Goal: Task Accomplishment & Management: Manage account settings

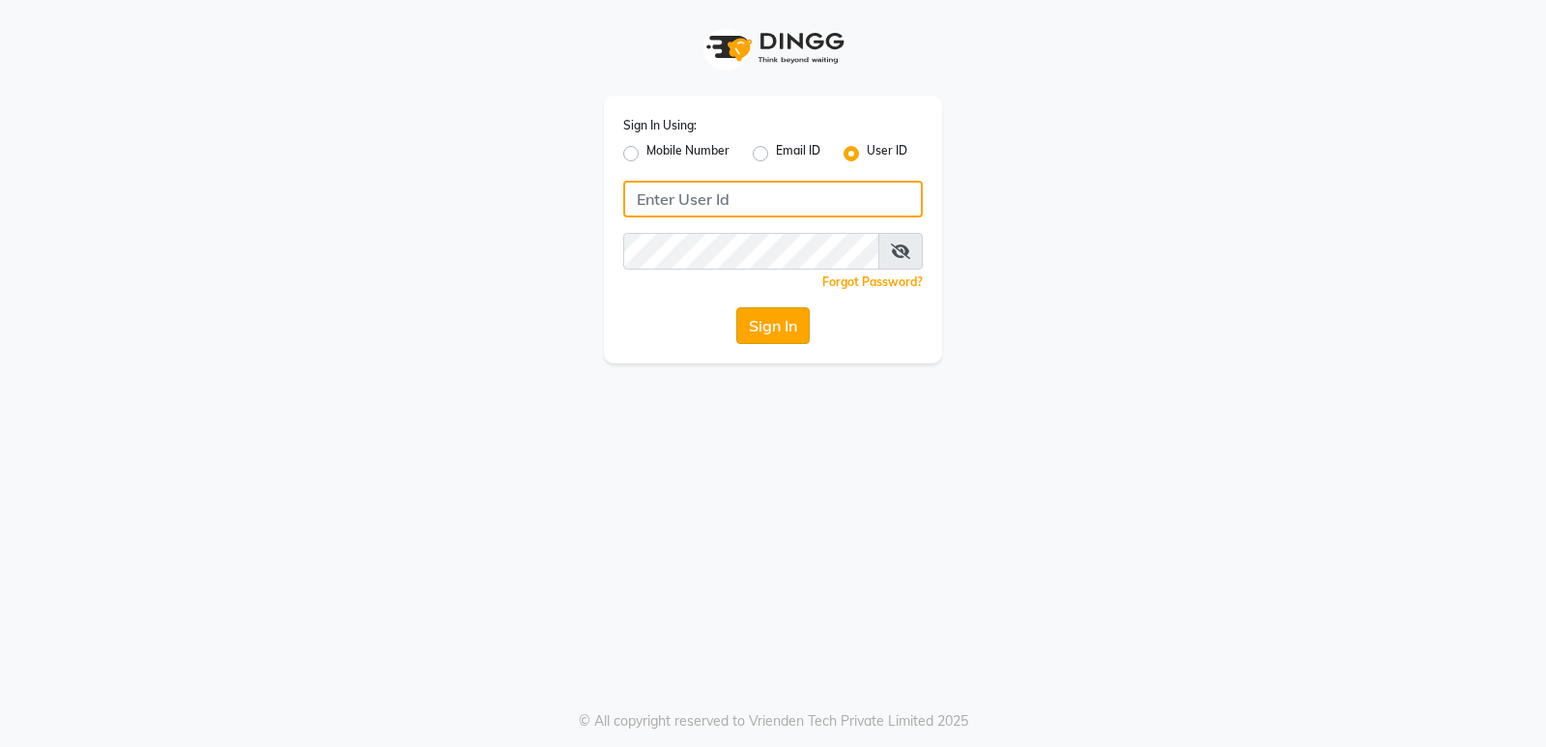
type input "8178352246"
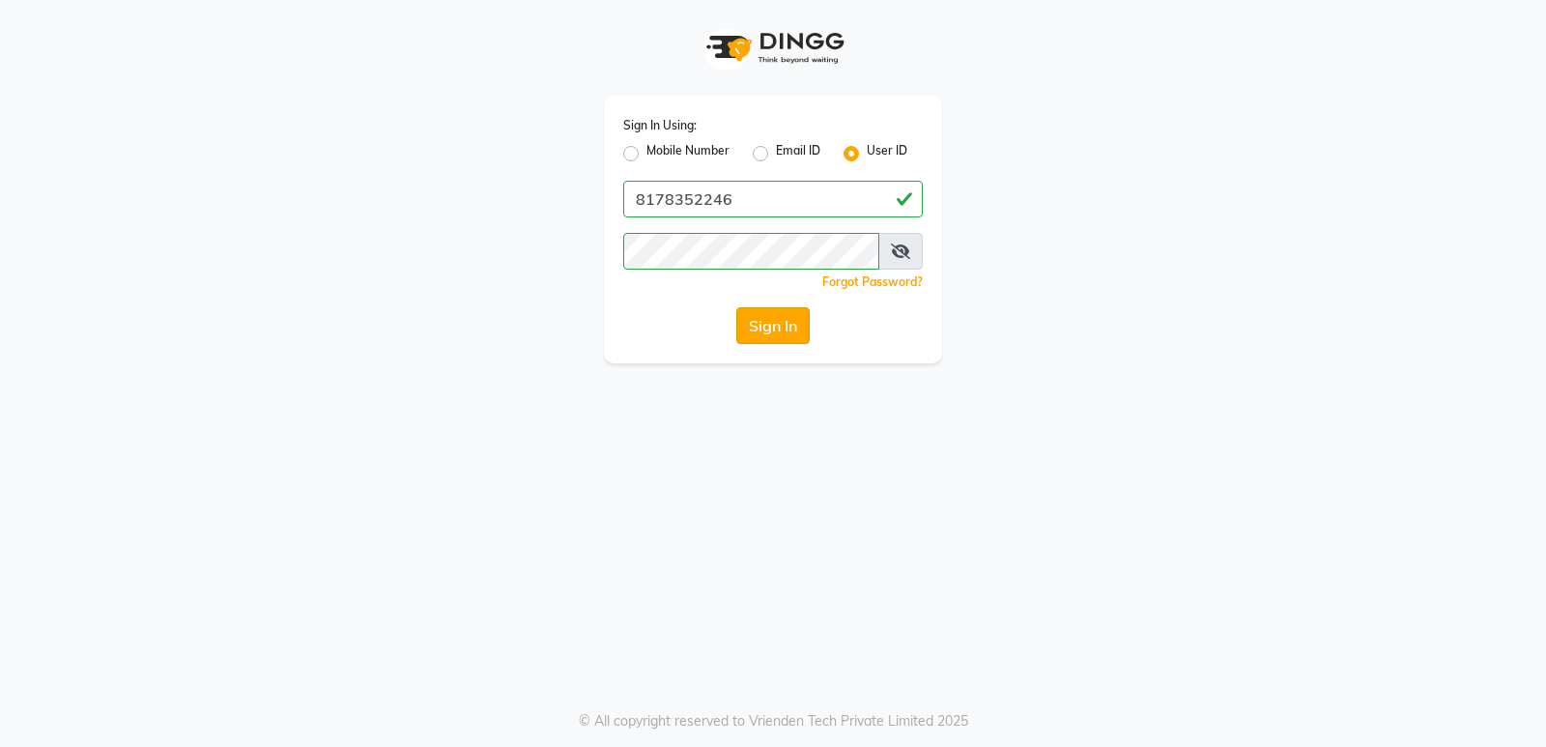
click at [766, 318] on button "Sign In" at bounding box center [772, 325] width 73 height 37
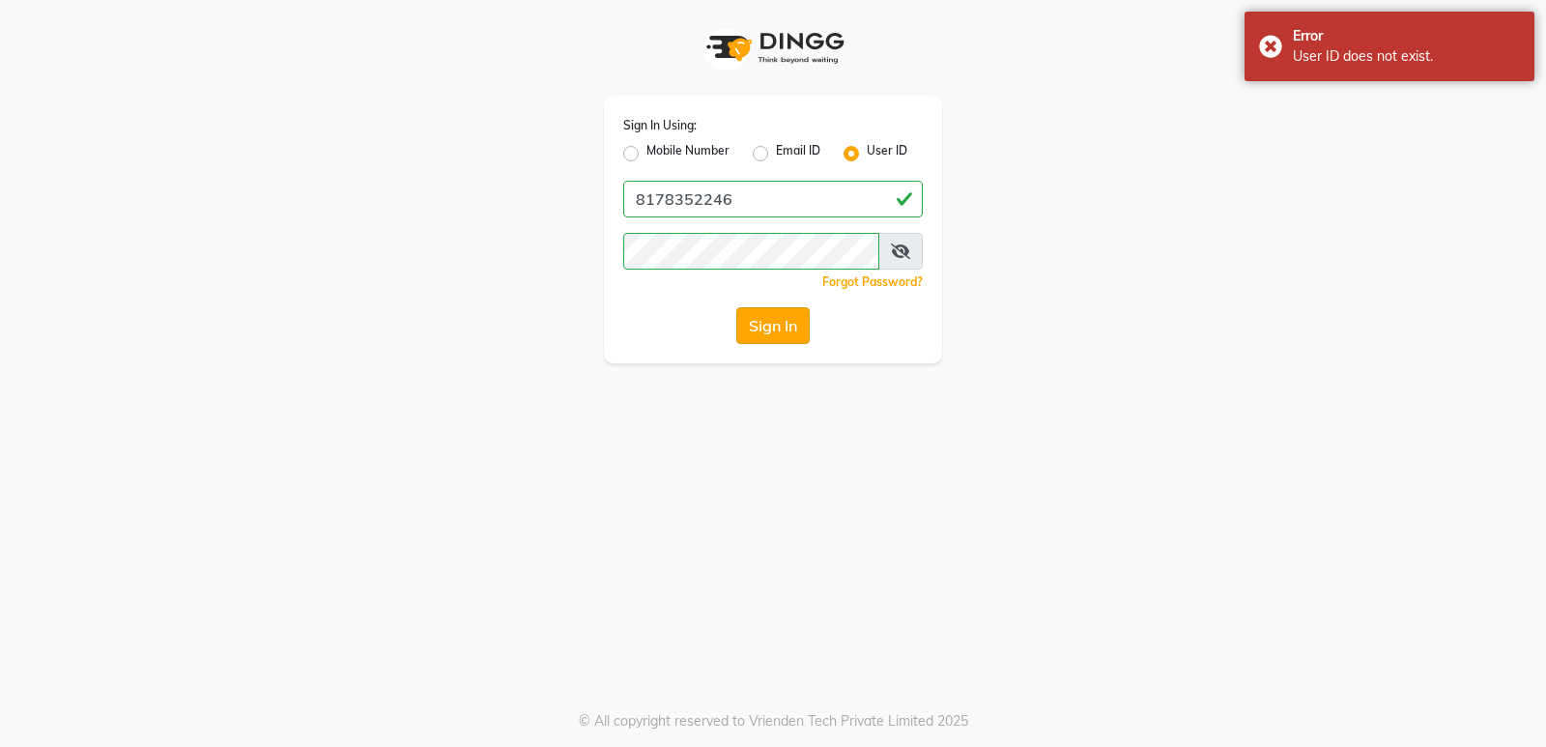
click at [797, 320] on button "Sign In" at bounding box center [772, 325] width 73 height 37
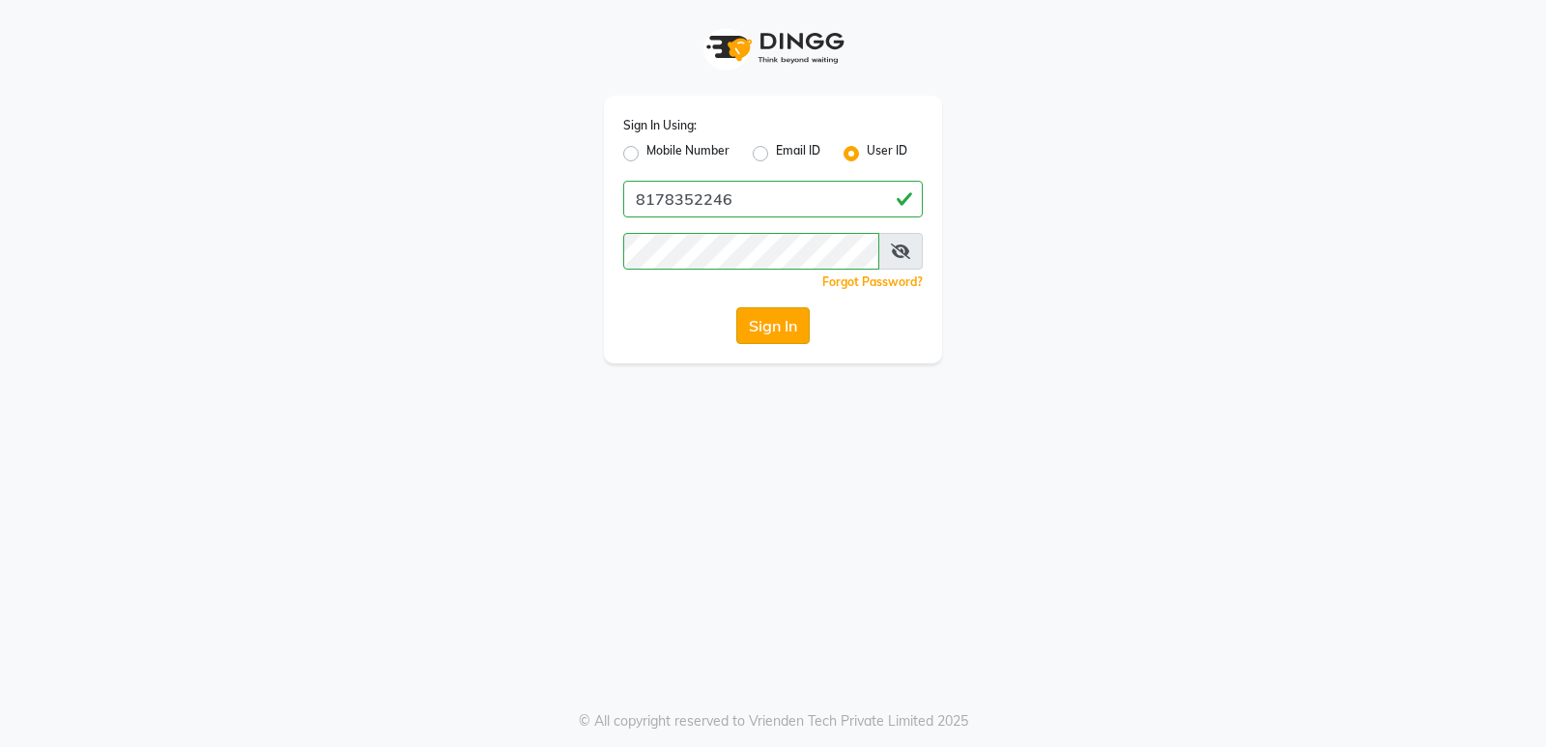
click at [792, 324] on button "Sign In" at bounding box center [772, 325] width 73 height 37
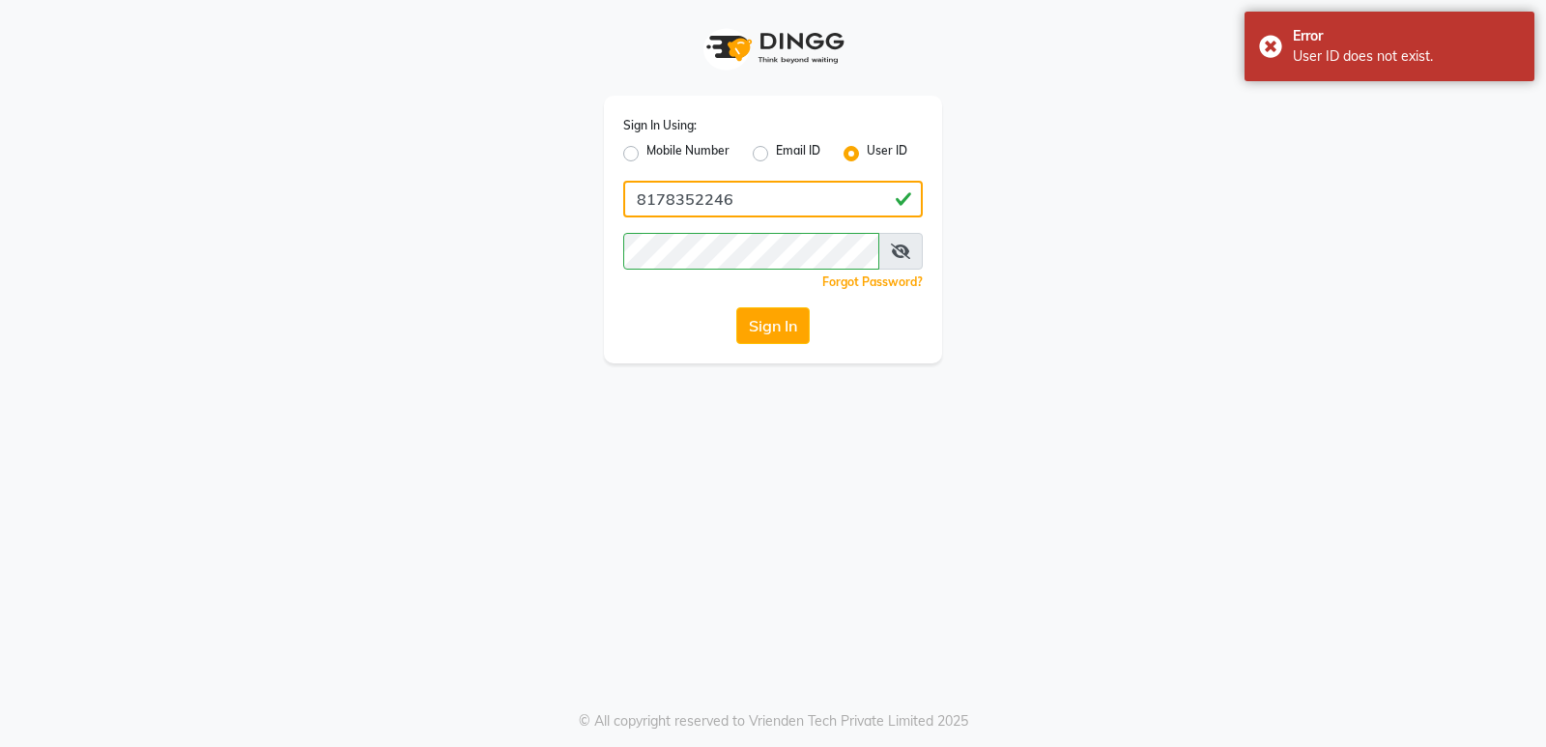
click at [779, 213] on input "8178352246" at bounding box center [772, 199] width 299 height 37
click at [776, 334] on button "Sign In" at bounding box center [772, 325] width 73 height 37
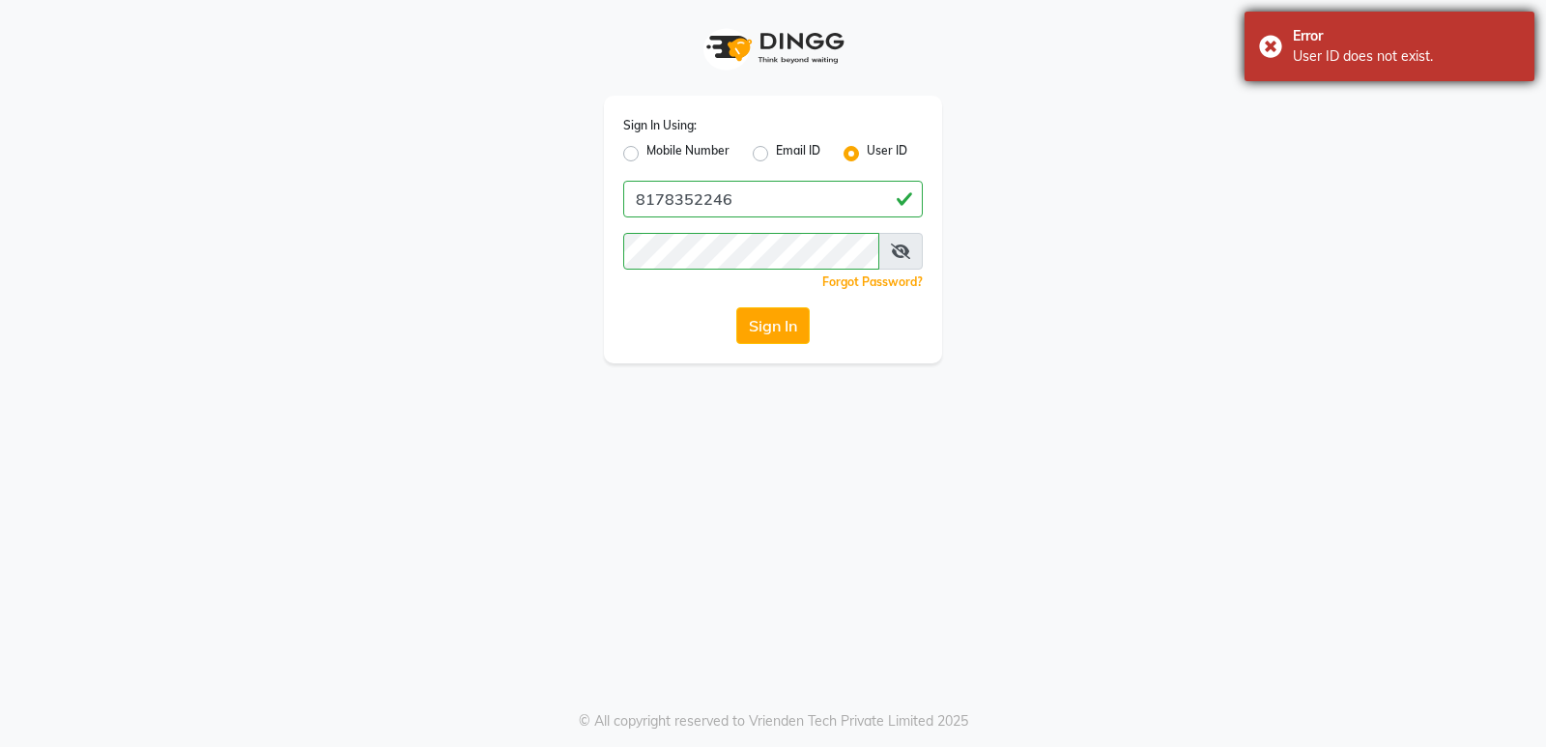
click at [1267, 41] on div "Error User ID does not exist." at bounding box center [1389, 47] width 290 height 70
